Goal: Transaction & Acquisition: Purchase product/service

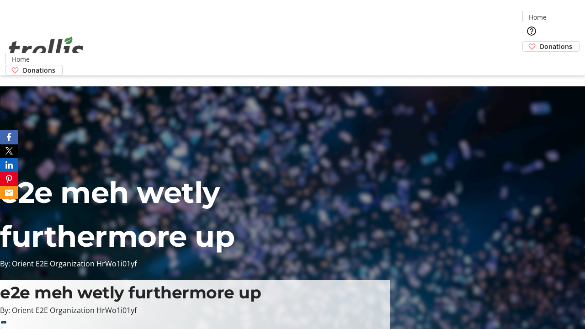
click at [540, 42] on span "Donations" at bounding box center [556, 47] width 32 height 10
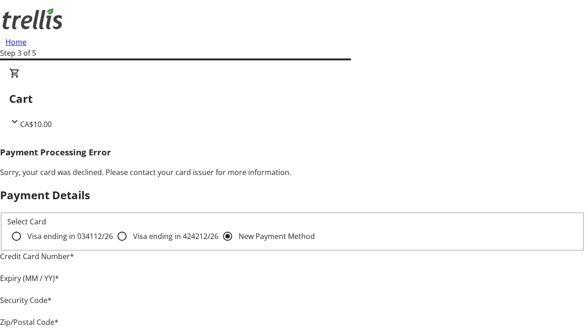
click at [113, 244] on input "Visa ending in 4242 12/26" at bounding box center [122, 236] width 18 height 18
radio input "true"
